Goal: Transaction & Acquisition: Download file/media

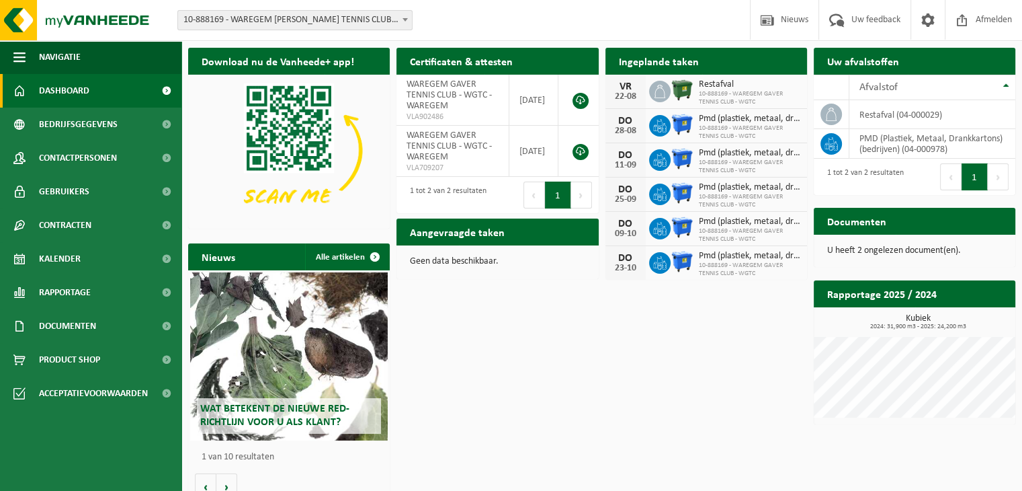
scroll to position [16, 0]
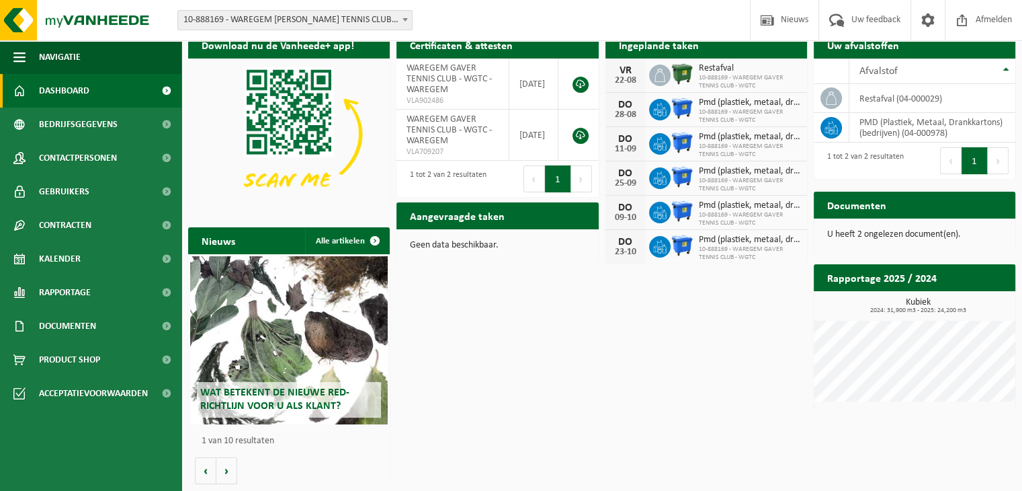
click at [847, 206] on h2 "Documenten" at bounding box center [857, 205] width 86 height 26
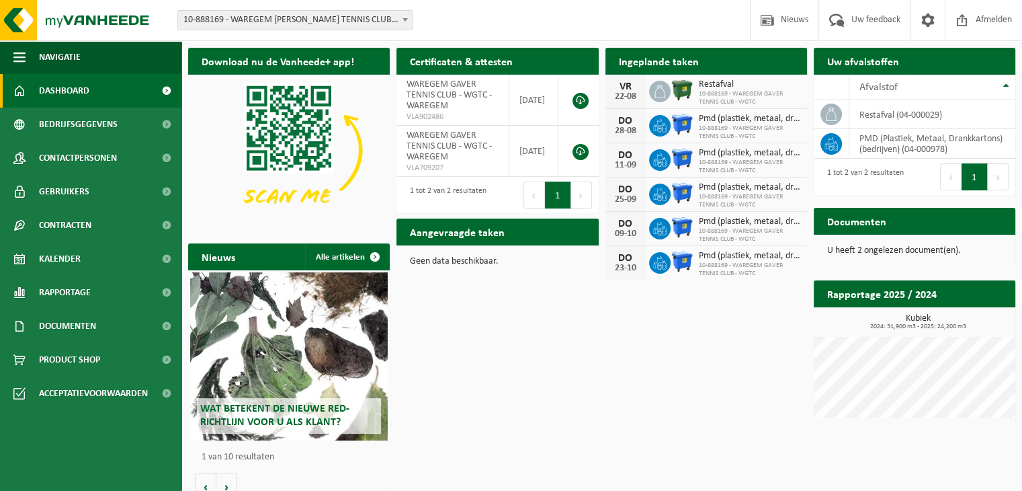
click at [852, 253] on p "U heeft 2 ongelezen document(en)." at bounding box center [914, 250] width 175 height 9
click at [99, 321] on link "Documenten" at bounding box center [90, 326] width 181 height 34
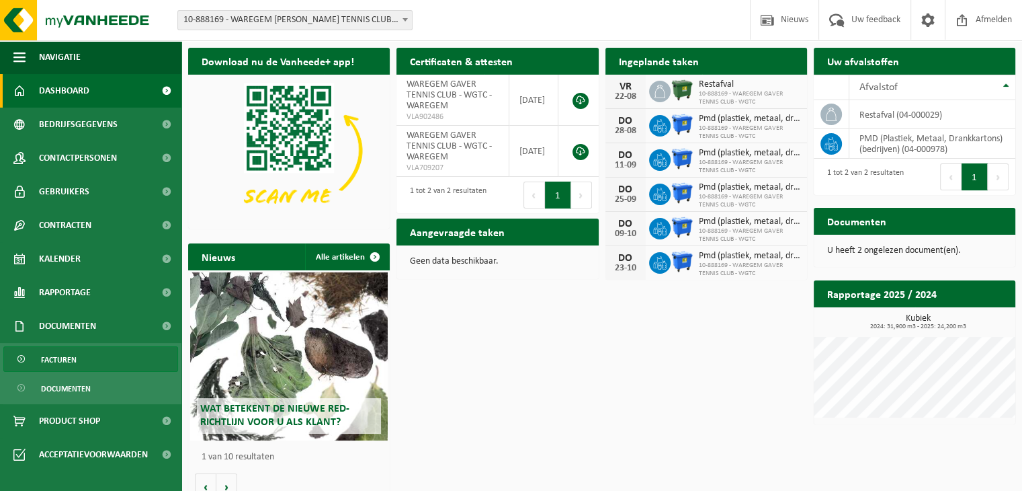
click at [71, 353] on span "Facturen" at bounding box center [59, 360] width 36 height 26
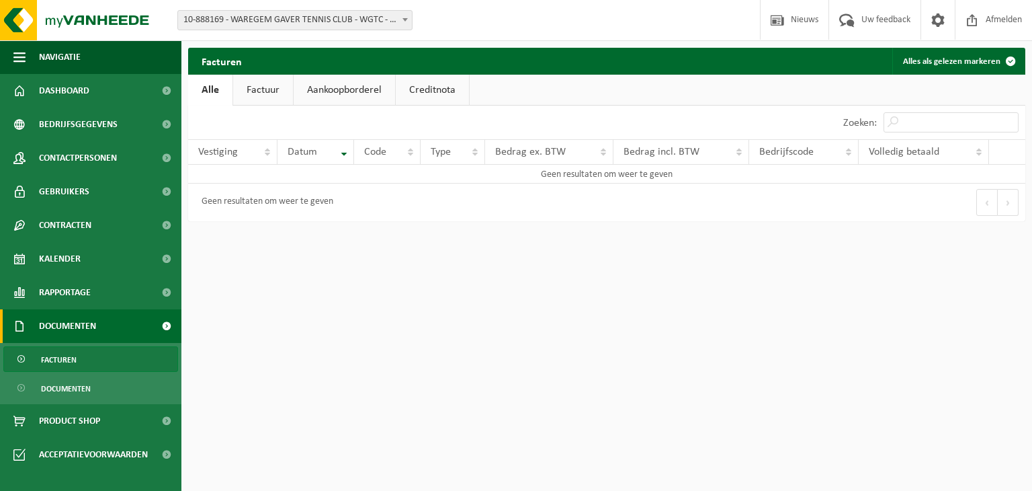
click at [265, 90] on link "Factuur" at bounding box center [263, 90] width 60 height 31
click at [323, 88] on link "Aankoopborderel" at bounding box center [345, 90] width 101 height 31
click at [444, 84] on link "Creditnota" at bounding box center [438, 90] width 73 height 31
click at [77, 389] on span "Documenten" at bounding box center [66, 389] width 50 height 26
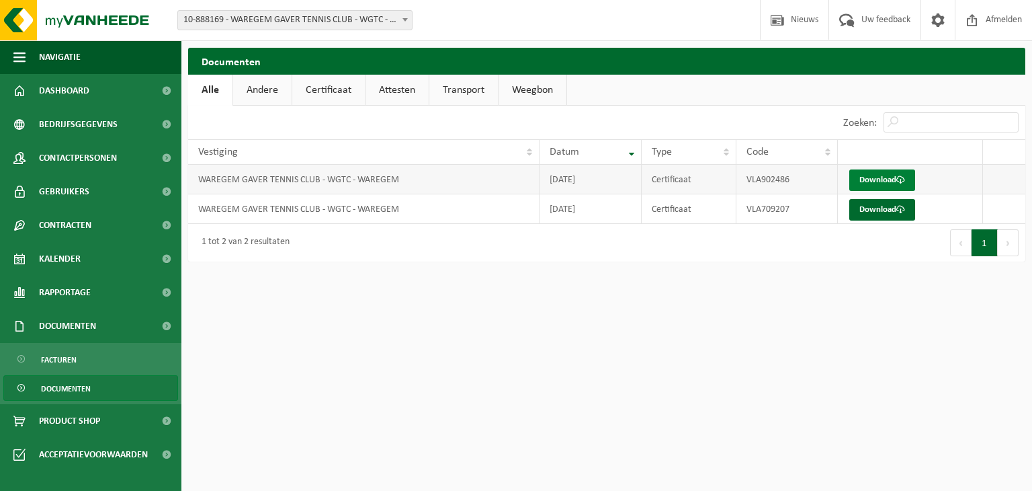
click at [868, 184] on link "Download" at bounding box center [883, 180] width 66 height 22
click at [476, 332] on html "Vestiging: 10-888169 - WAREGEM GAVER TENNIS CLUB - WGTC - WAREGEM 10-982209 - D…" at bounding box center [516, 245] width 1032 height 491
click at [71, 356] on span "Facturen" at bounding box center [59, 360] width 36 height 26
